Goal: Information Seeking & Learning: Learn about a topic

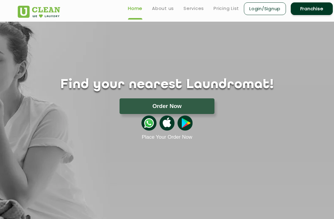
click at [235, 6] on link "Pricing List" at bounding box center [227, 8] width 26 height 7
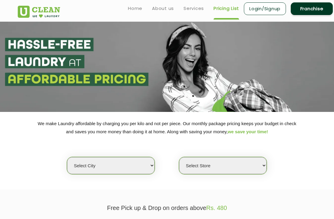
click at [90, 161] on select "Select city [GEOGRAPHIC_DATA] [GEOGRAPHIC_DATA] [GEOGRAPHIC_DATA] [GEOGRAPHIC_D…" at bounding box center [111, 165] width 88 height 17
select select "30"
click at [238, 164] on select "Select Store [GEOGRAPHIC_DATA]" at bounding box center [223, 165] width 88 height 17
select select "421"
